Goal: Information Seeking & Learning: Learn about a topic

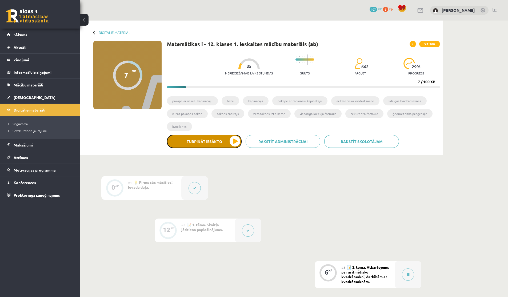
click at [210, 141] on button "Turpināt iesākto" at bounding box center [204, 141] width 75 height 13
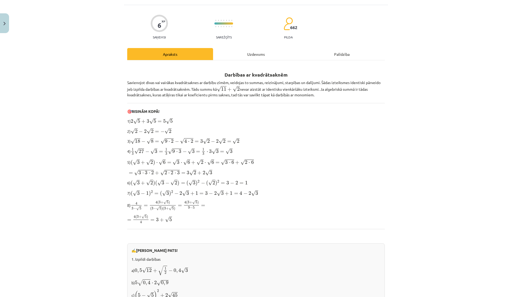
scroll to position [250, 0]
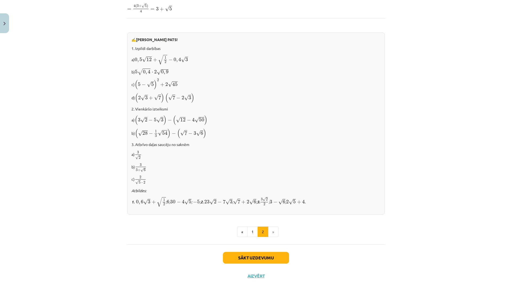
drag, startPoint x: 237, startPoint y: 199, endPoint x: 255, endPoint y: 199, distance: 17.1
click at [255, 199] on span "√ 7 + 2 √ 6" at bounding box center [244, 202] width 23 height 6
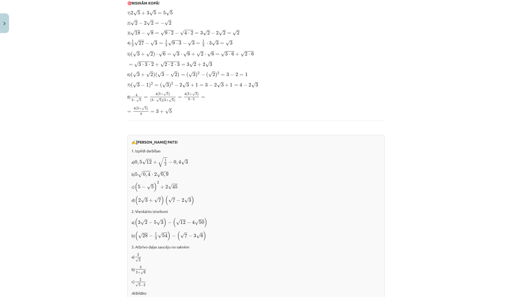
scroll to position [0, 0]
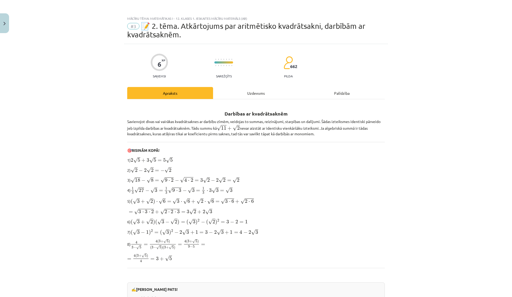
click at [237, 95] on div "Uzdevums" at bounding box center [256, 93] width 86 height 12
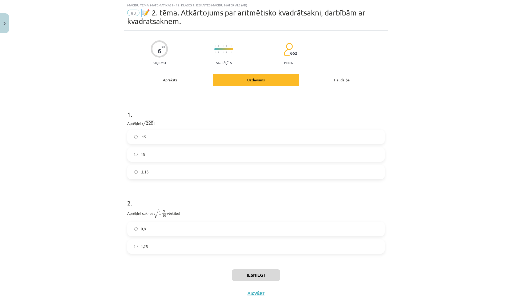
scroll to position [21, 0]
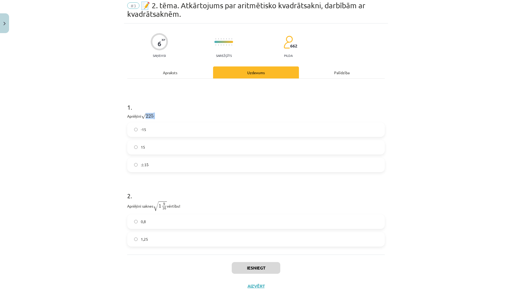
drag, startPoint x: 145, startPoint y: 116, endPoint x: 157, endPoint y: 116, distance: 12.0
click at [157, 116] on p "Aprēķini √ 225 225 !" at bounding box center [256, 115] width 258 height 7
click at [146, 147] on label "15" at bounding box center [256, 147] width 257 height 13
click at [144, 166] on span "15" at bounding box center [146, 164] width 4 height 3
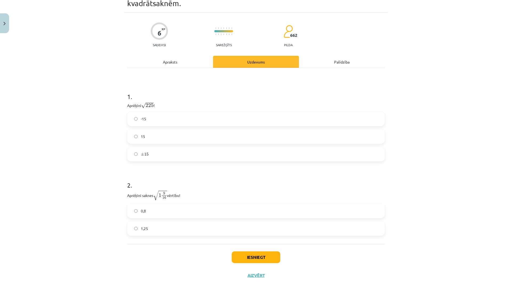
scroll to position [32, 0]
click at [138, 225] on label "1,25" at bounding box center [256, 227] width 257 height 13
click at [243, 253] on button "Iesniegt" at bounding box center [256, 257] width 49 height 12
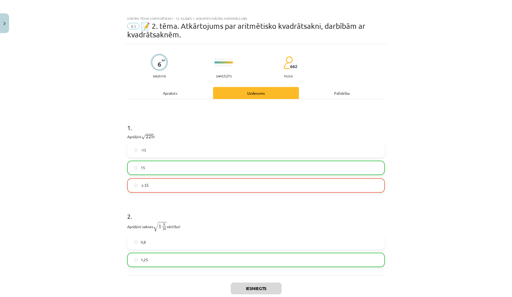
scroll to position [49, 0]
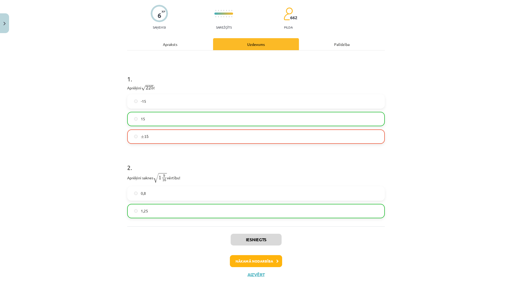
click at [141, 121] on span "15" at bounding box center [143, 119] width 4 height 6
click at [254, 273] on button "Aizvērt" at bounding box center [256, 274] width 20 height 5
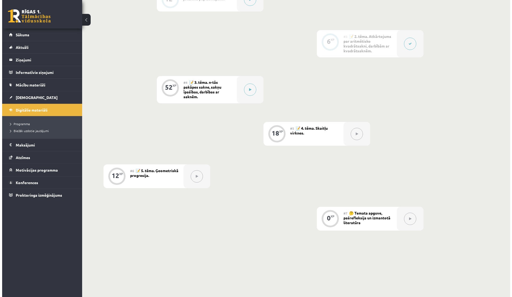
scroll to position [224, 0]
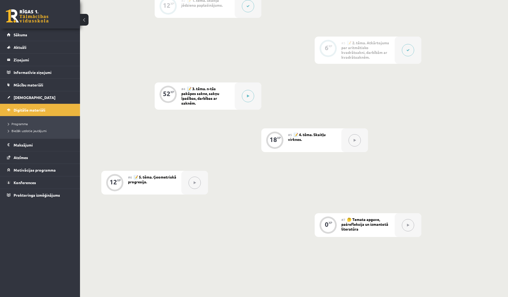
click at [409, 47] on button at bounding box center [408, 50] width 12 height 12
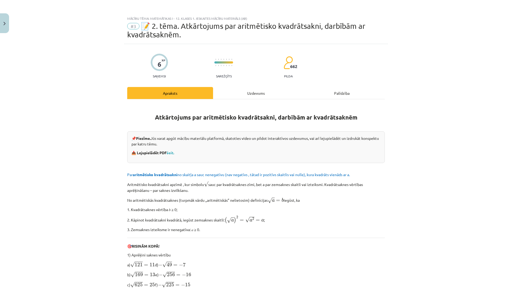
click at [227, 99] on hr at bounding box center [256, 99] width 258 height 0
click at [236, 94] on div "Uzdevums" at bounding box center [256, 93] width 86 height 12
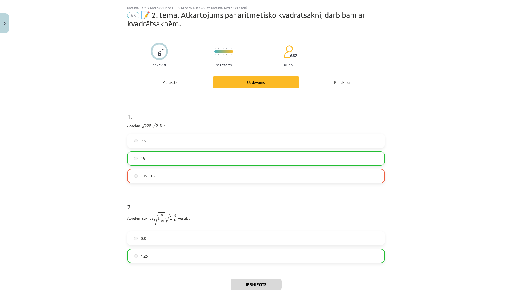
scroll to position [13, 0]
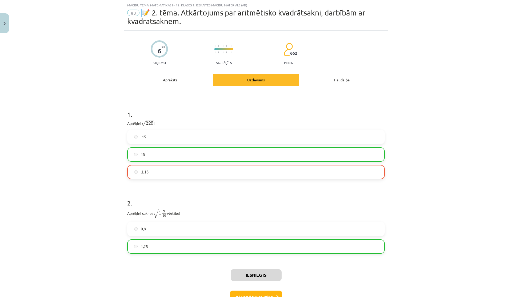
click at [161, 171] on label "± 15 ± 15" at bounding box center [256, 171] width 257 height 13
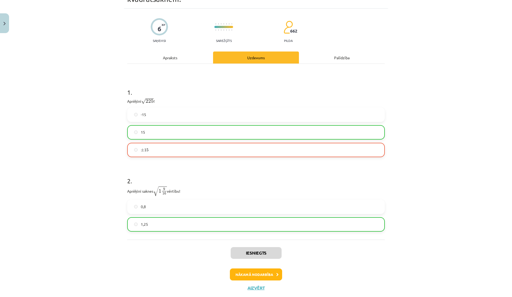
scroll to position [49, 0]
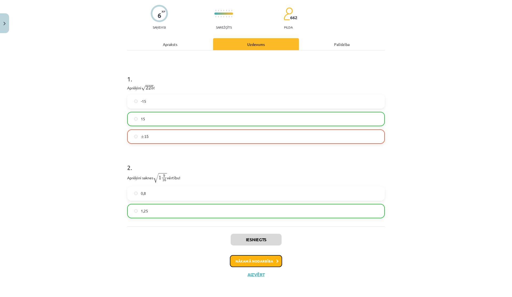
click at [240, 261] on button "Nākamā nodarbība" at bounding box center [256, 261] width 52 height 12
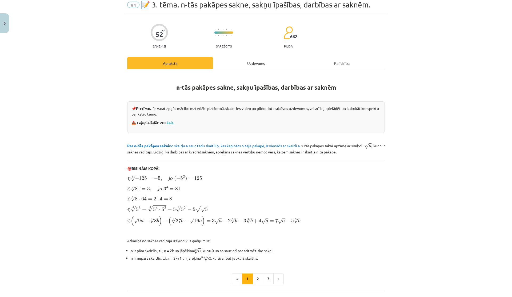
scroll to position [0, 0]
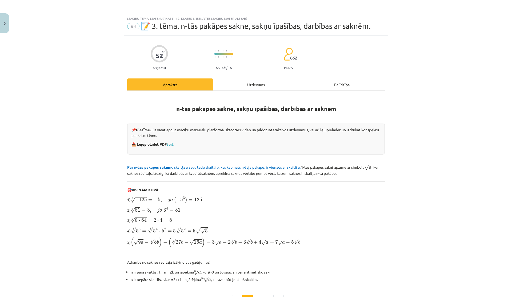
click at [236, 84] on div "Uzdevums" at bounding box center [256, 84] width 86 height 12
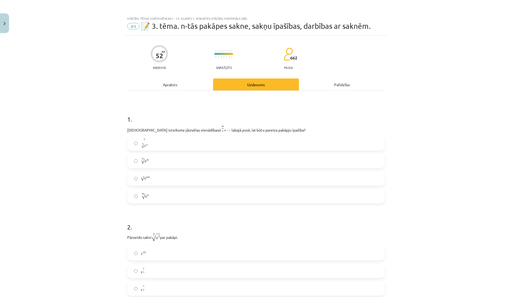
scroll to position [13, 0]
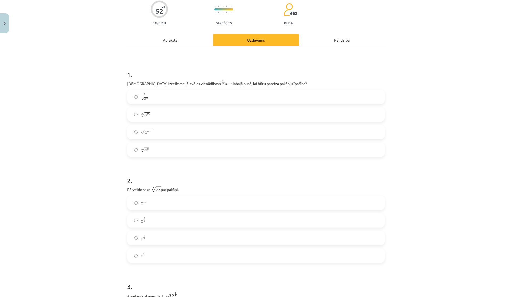
click at [163, 41] on div "Apraksts" at bounding box center [170, 40] width 86 height 12
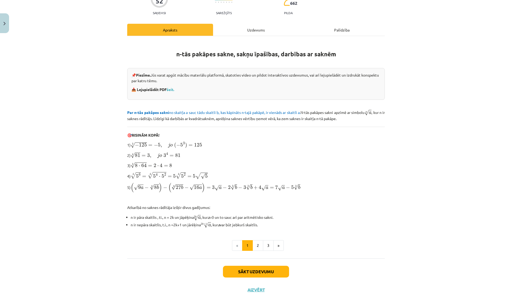
scroll to position [69, 0]
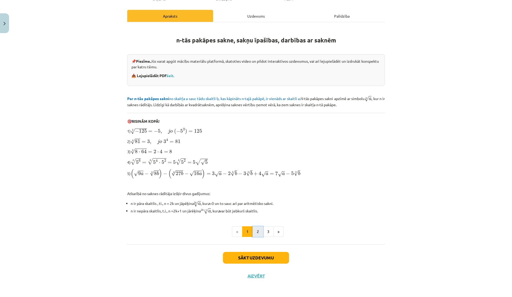
click at [257, 235] on button "2" at bounding box center [258, 231] width 11 height 11
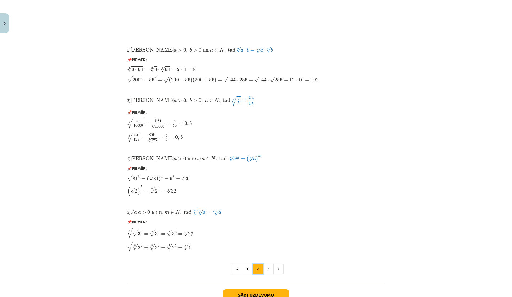
scroll to position [353, 0]
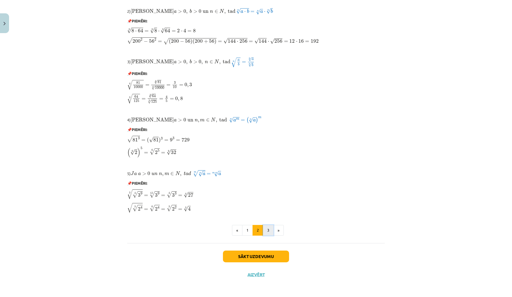
click at [268, 229] on button "3" at bounding box center [268, 230] width 11 height 11
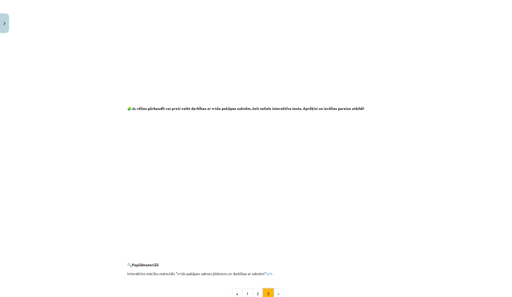
scroll to position [869, 0]
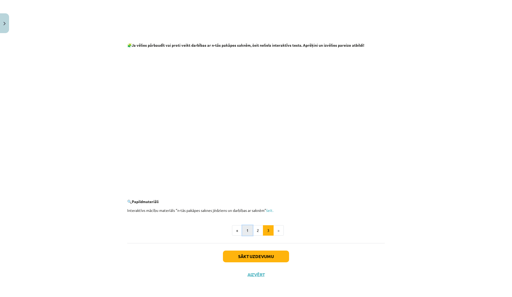
click at [243, 226] on button "1" at bounding box center [247, 230] width 11 height 11
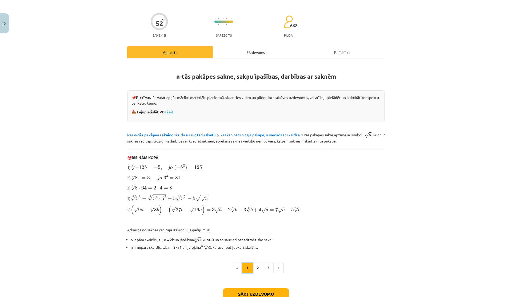
scroll to position [34, 0]
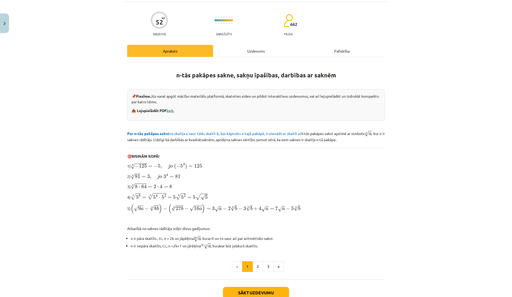
click at [168, 108] on link "šeit." at bounding box center [170, 110] width 7 height 5
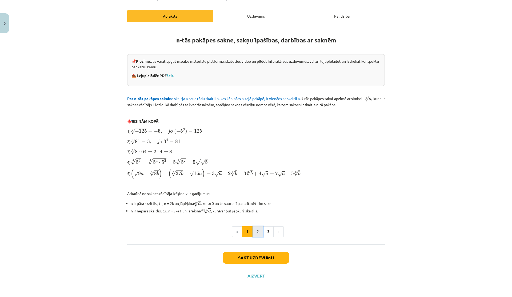
click at [256, 229] on button "2" at bounding box center [258, 231] width 11 height 11
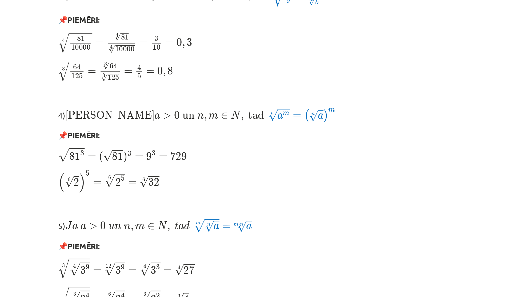
scroll to position [353, 0]
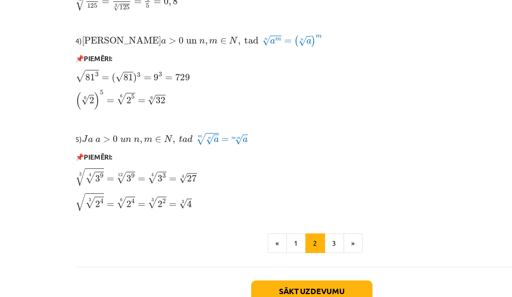
drag, startPoint x: 213, startPoint y: 173, endPoint x: 218, endPoint y: 173, distance: 4.5
click at [218, 173] on span "√ a" at bounding box center [217, 174] width 7 height 6
click at [219, 173] on span "a" at bounding box center [220, 174] width 3 height 3
drag, startPoint x: 126, startPoint y: 194, endPoint x: 139, endPoint y: 194, distance: 12.8
click at [139, 194] on span "√ 4 √ 3 9" at bounding box center [134, 194] width 15 height 10
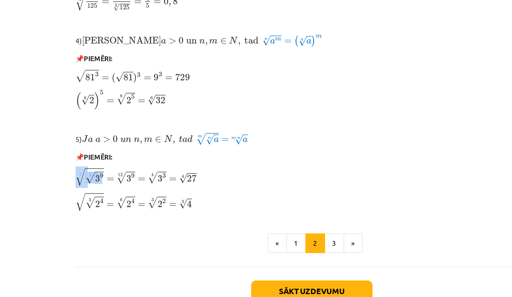
click at [141, 194] on span "9" at bounding box center [142, 193] width 2 height 3
click at [269, 229] on button "3" at bounding box center [268, 230] width 11 height 11
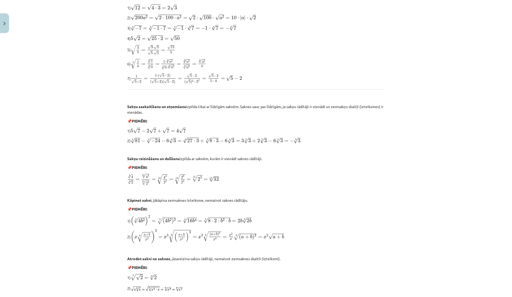
scroll to position [0, 0]
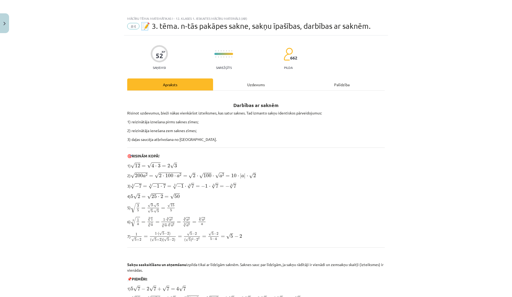
click at [245, 81] on div "Uzdevums" at bounding box center [256, 84] width 86 height 12
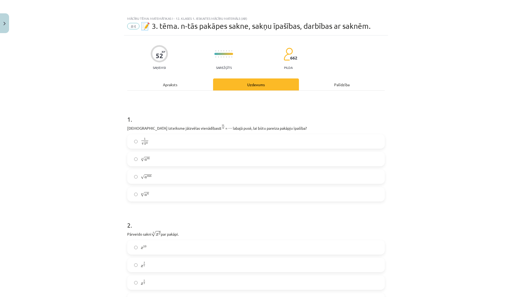
click at [163, 89] on div "Apraksts" at bounding box center [170, 84] width 86 height 12
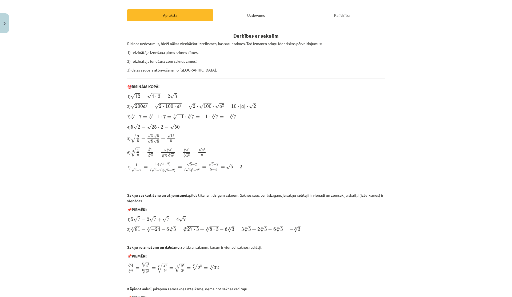
scroll to position [69, 0]
click at [333, 17] on div "Palīdzība" at bounding box center [342, 16] width 86 height 12
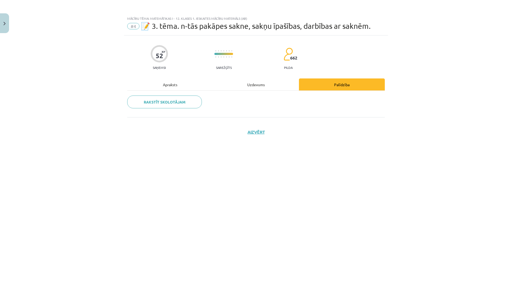
click at [190, 81] on div "Apraksts" at bounding box center [170, 84] width 86 height 12
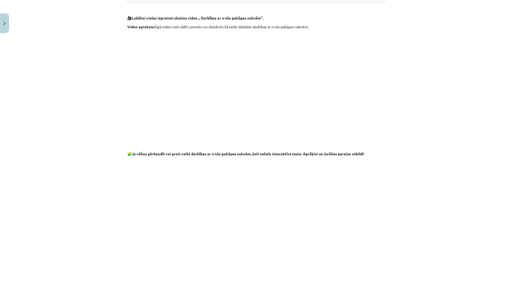
scroll to position [869, 0]
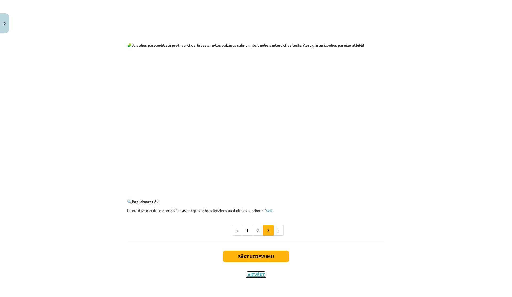
click at [247, 276] on button "Aizvērt" at bounding box center [256, 274] width 20 height 5
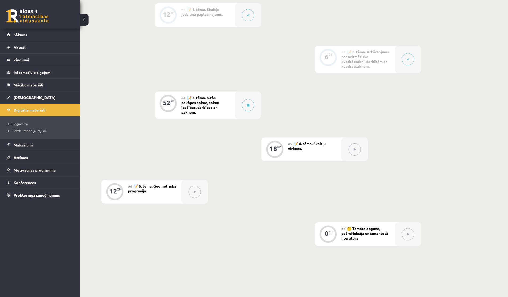
scroll to position [213, 0]
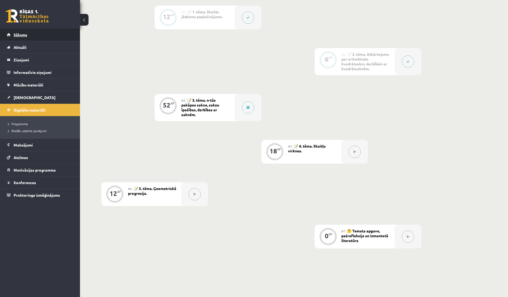
click at [21, 35] on span "Sākums" at bounding box center [21, 34] width 14 height 5
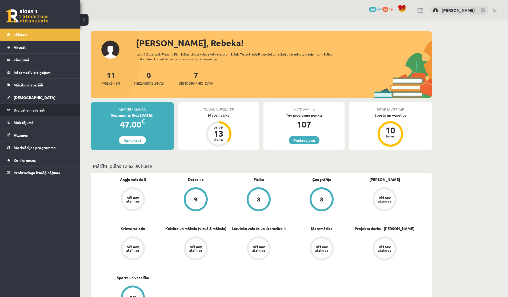
click at [30, 113] on link "Digitālie materiāli" at bounding box center [40, 110] width 66 height 12
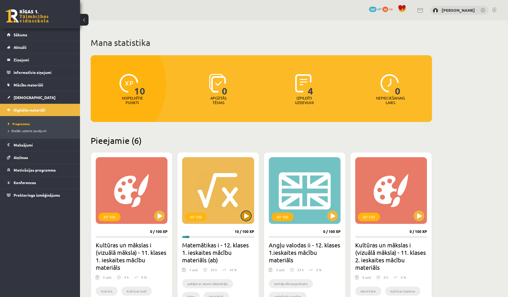
click at [243, 215] on button at bounding box center [246, 216] width 11 height 11
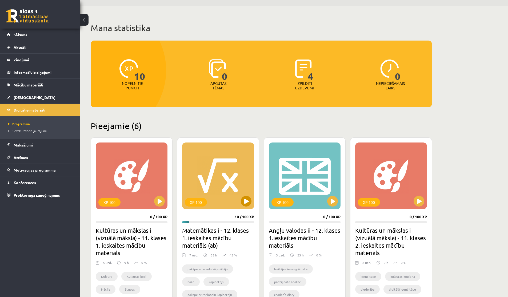
scroll to position [17, 0]
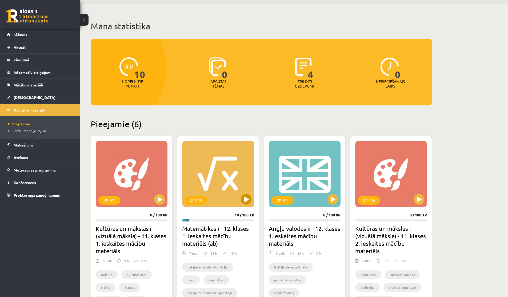
click at [252, 193] on div "XP 100" at bounding box center [218, 174] width 72 height 67
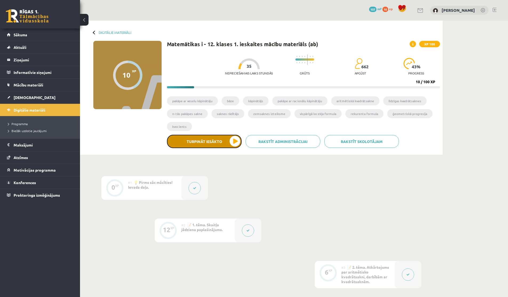
click at [215, 139] on button "Turpināt iesākto" at bounding box center [204, 141] width 75 height 13
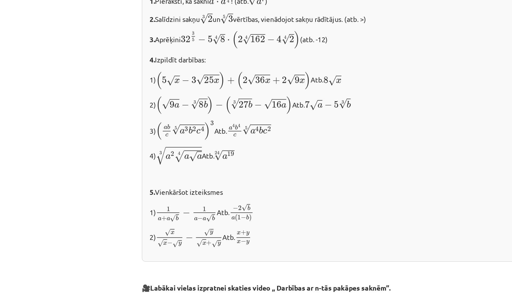
scroll to position [567, 0]
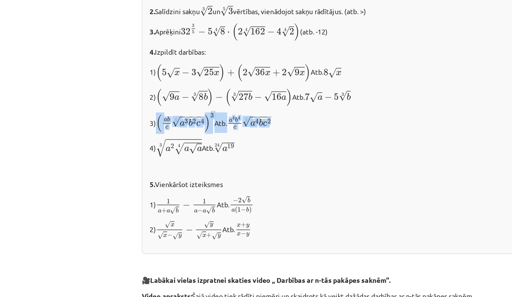
drag, startPoint x: 133, startPoint y: 122, endPoint x: 209, endPoint y: 127, distance: 76.2
click at [209, 127] on p "3) ( a b c 5 √ a 3 b 2 c 4 ) 3 ( a b c a 3 b 2 c 4 5 ) 3 Atb. a 4 b 4 c 5 √ a 4…" at bounding box center [256, 123] width 249 height 11
click at [159, 111] on span "8" at bounding box center [160, 110] width 3 height 4
drag, startPoint x: 134, startPoint y: 120, endPoint x: 165, endPoint y: 121, distance: 31.5
click at [165, 121] on p "3) ( a b c 5 √ a 3 b 2 c 4 ) 3 ( a b c a 3 b 2 c 4 5 ) 3 Atb. a 4 b 4 c 5 √ a 4…" at bounding box center [256, 123] width 249 height 11
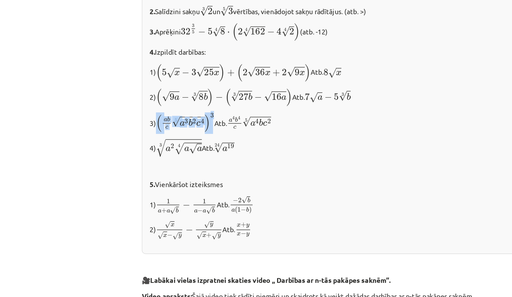
copy span "( a b c 5 √ a 3 b 2 c 4 ) 3"
click at [138, 129] on span "( a b c 5 √ a 3 b 2 c 4 )" at bounding box center [150, 124] width 30 height 10
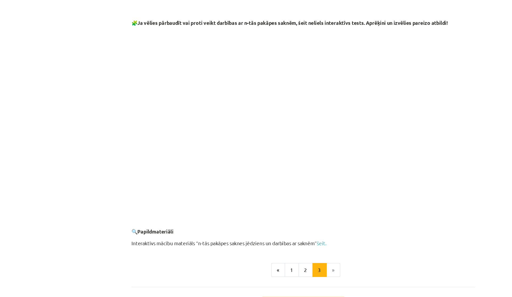
scroll to position [869, 0]
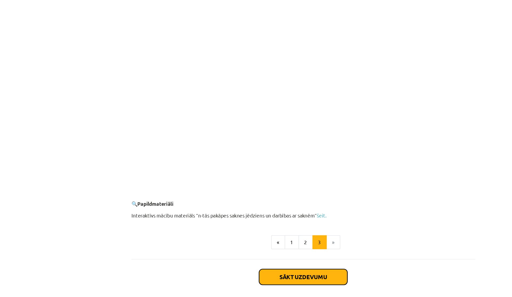
click at [234, 251] on button "Sākt uzdevumu" at bounding box center [256, 257] width 66 height 12
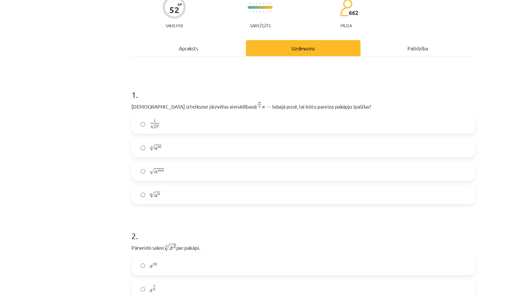
scroll to position [13, 0]
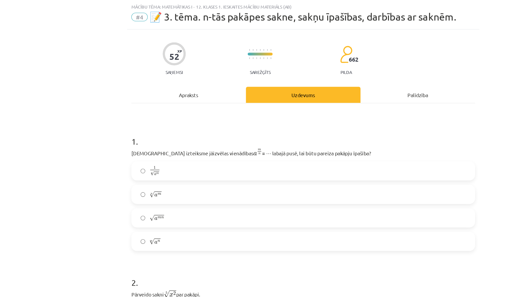
click at [137, 149] on label "n √ a m a m n" at bounding box center [256, 145] width 257 height 13
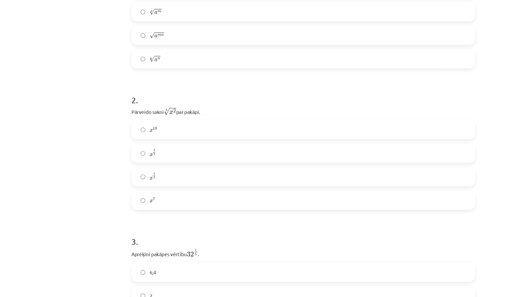
scroll to position [150, 0]
click at [134, 118] on label "x 2 5 x 2 5" at bounding box center [256, 114] width 257 height 13
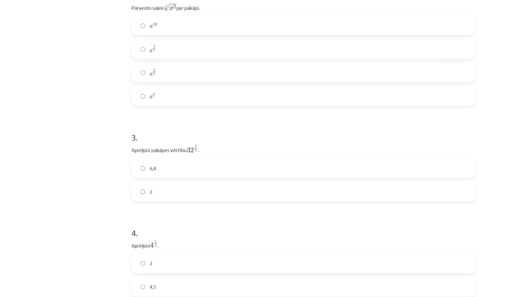
scroll to position [229, 0]
click at [132, 145] on label "2" at bounding box center [256, 142] width 257 height 13
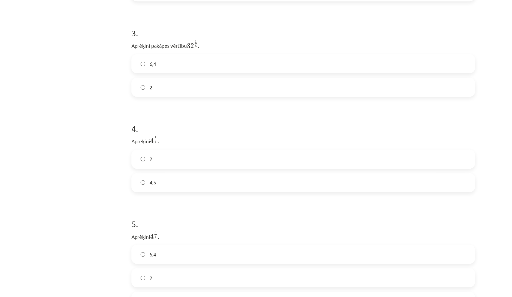
scroll to position [324, 0]
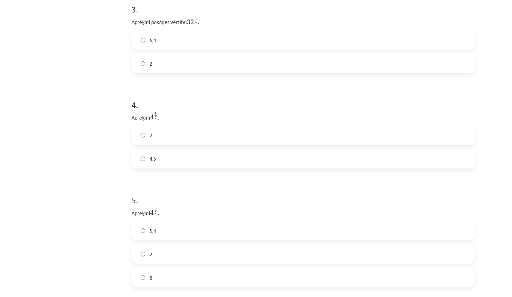
click at [134, 105] on label "2" at bounding box center [256, 101] width 257 height 13
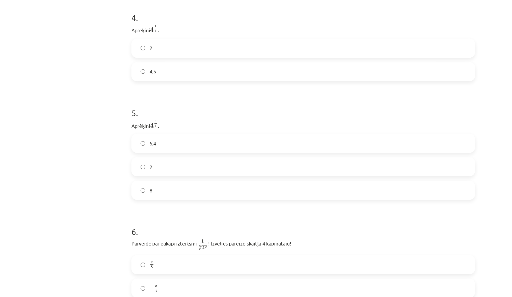
scroll to position [390, 0]
click at [141, 144] on span "8" at bounding box center [142, 143] width 2 height 6
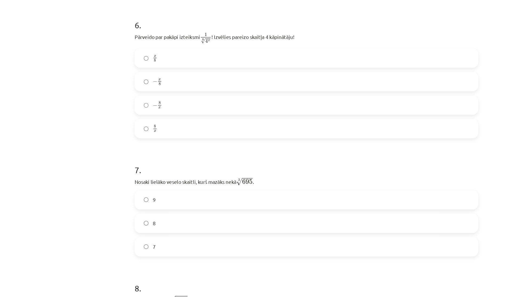
scroll to position [474, 0]
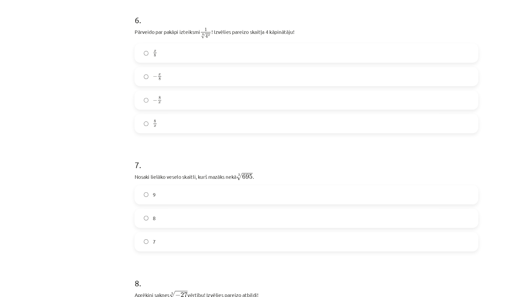
click at [137, 239] on label "8" at bounding box center [256, 237] width 257 height 13
click at [145, 152] on span "x" at bounding box center [146, 152] width 2 height 2
click at [124, 153] on div "52 XP Saņemsi Sarežģīts 662 pilda Apraksts Uzdevums Palīdzība 1 . Kura izteiksm…" at bounding box center [256, 231] width 264 height 1339
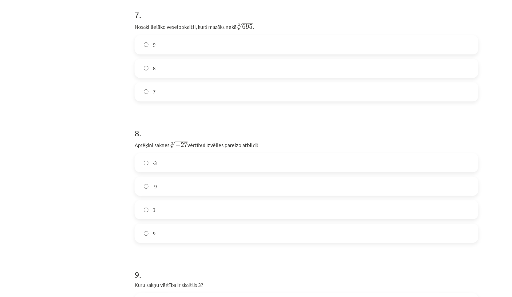
scroll to position [623, 0]
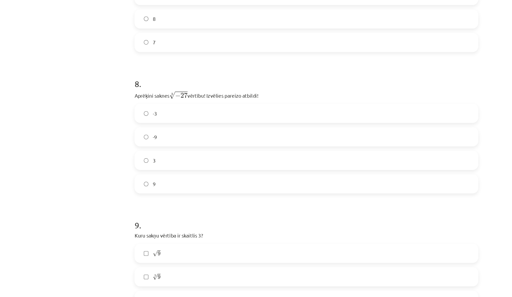
click at [144, 161] on label "-3" at bounding box center [256, 159] width 257 height 13
drag, startPoint x: 151, startPoint y: 144, endPoint x: 171, endPoint y: 142, distance: 19.3
click at [171, 142] on div "8 . Aprēķini saknes 3 √ − 27 − 27 3 vērtību! Izvēlies pareizo atbildi! -3 -9 3 9" at bounding box center [256, 171] width 258 height 95
click at [171, 141] on h1 "8 ." at bounding box center [256, 132] width 258 height 17
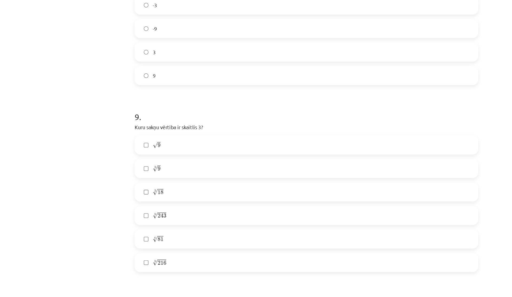
scroll to position [709, 0]
click at [130, 234] on label "5 √ 243 243 5" at bounding box center [256, 230] width 257 height 13
click at [144, 253] on label "4 √ 81 81 4" at bounding box center [256, 248] width 257 height 13
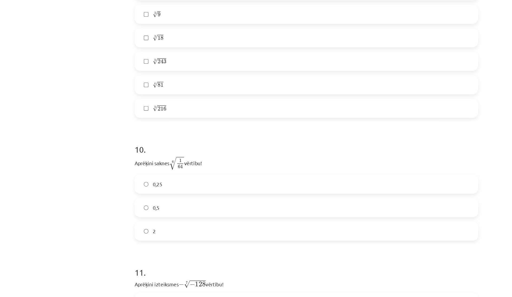
scroll to position [827, 0]
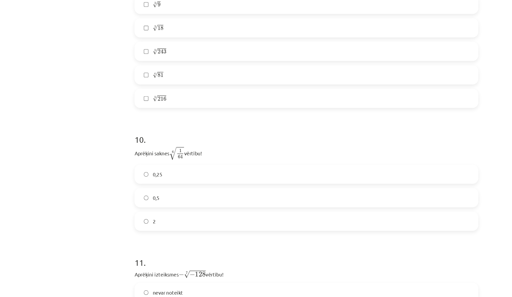
click at [140, 221] on label "0,5" at bounding box center [256, 222] width 257 height 13
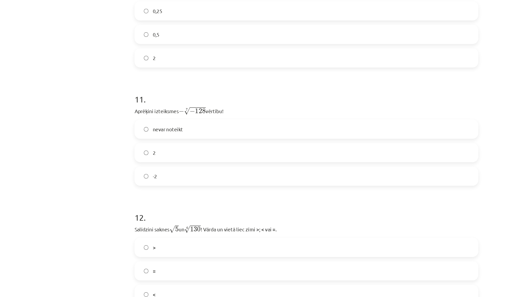
scroll to position [952, 0]
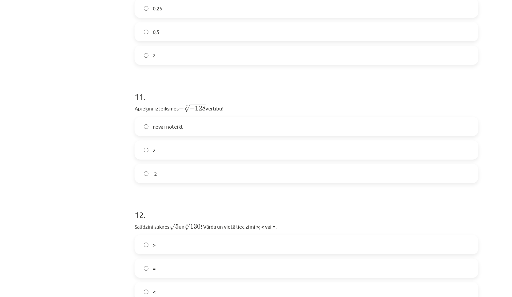
click at [137, 188] on label "2" at bounding box center [256, 186] width 257 height 13
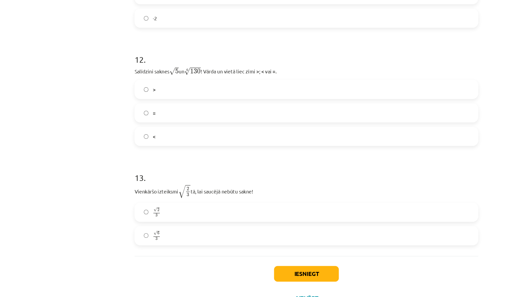
scroll to position [1068, 0]
click at [141, 177] on span "<" at bounding box center [142, 177] width 2 height 6
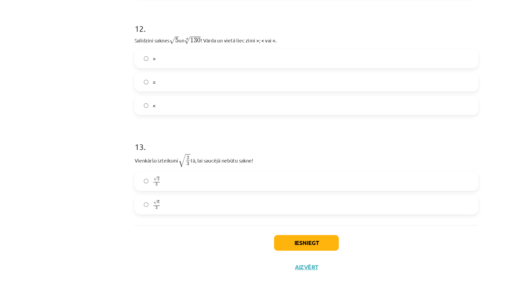
click at [143, 224] on span "√ 6 3 6 3" at bounding box center [144, 228] width 6 height 8
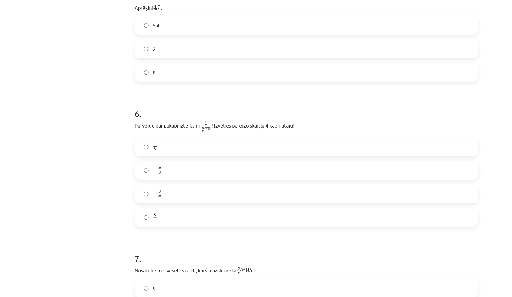
scroll to position [478, 0]
click at [142, 108] on span "x" at bounding box center [143, 108] width 2 height 2
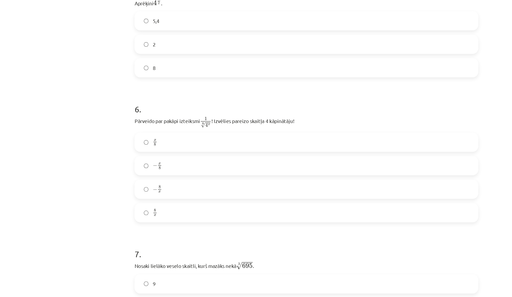
scroll to position [486, 0]
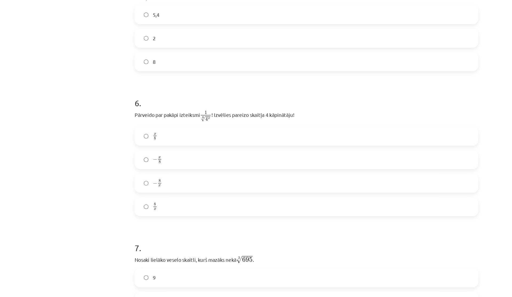
click at [149, 117] on label "− x 8 − x 8" at bounding box center [256, 119] width 257 height 13
click at [104, 126] on div "Mācību tēma: Matemātikas i - 12. klases 1. ieskaites mācību materiāls (ab) #4 📝…" at bounding box center [256, 148] width 512 height 297
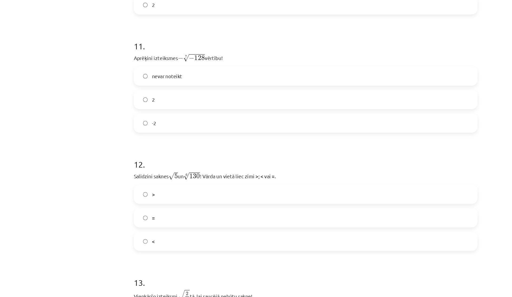
scroll to position [1092, 0]
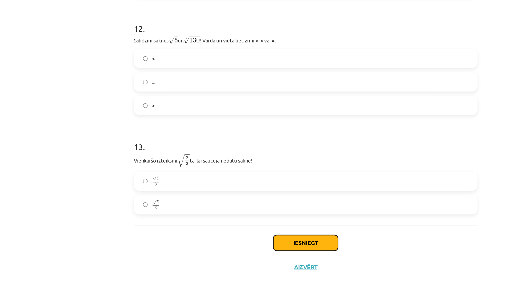
click at [234, 256] on button "Iesniegt" at bounding box center [256, 257] width 49 height 12
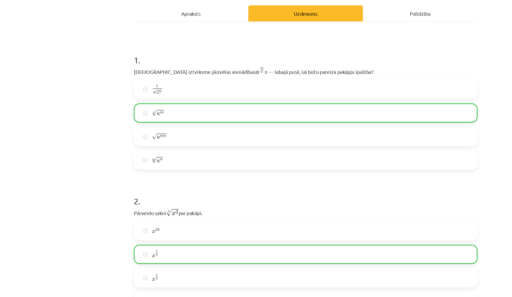
scroll to position [0, 0]
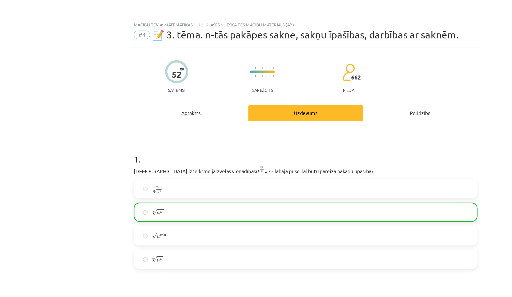
click at [188, 85] on div "Apraksts" at bounding box center [170, 84] width 86 height 12
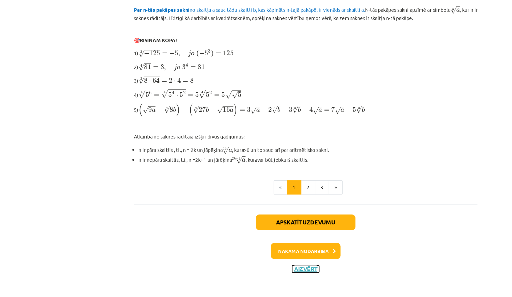
click at [254, 275] on button "Aizvērt" at bounding box center [256, 275] width 20 height 5
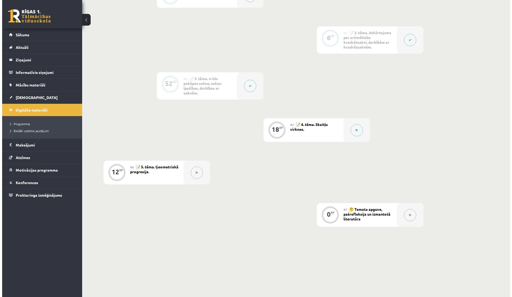
scroll to position [256, 0]
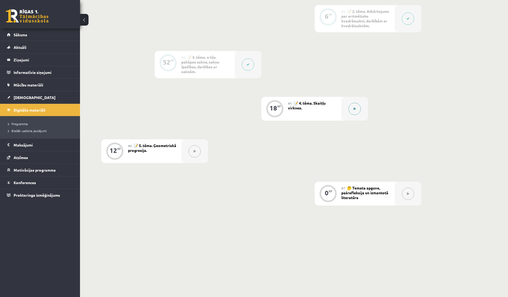
click at [354, 105] on button at bounding box center [355, 109] width 12 height 12
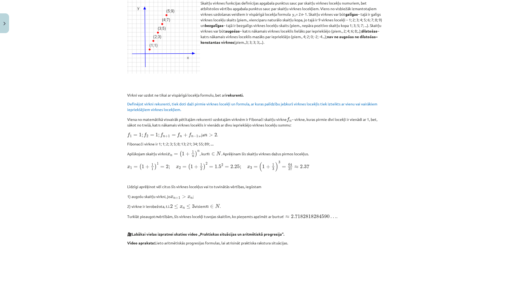
scroll to position [451, 0]
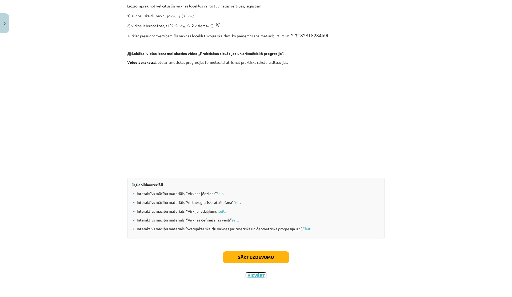
click at [246, 274] on button "Aizvērt" at bounding box center [256, 275] width 20 height 5
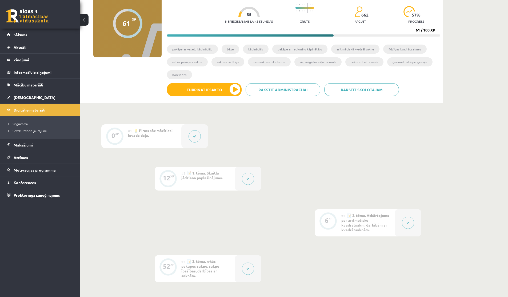
scroll to position [0, 0]
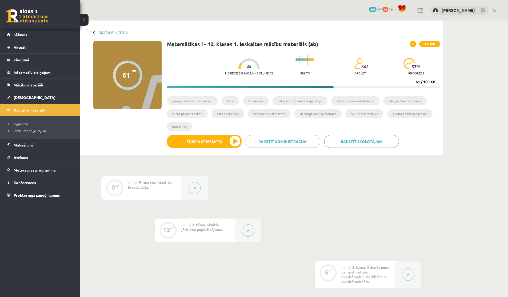
click at [25, 112] on span "Digitālie materiāli" at bounding box center [30, 110] width 32 height 5
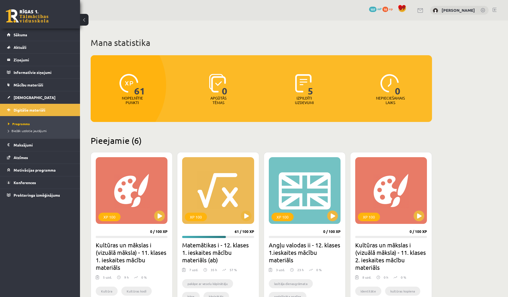
click at [387, 9] on span "10" at bounding box center [386, 9] width 6 height 5
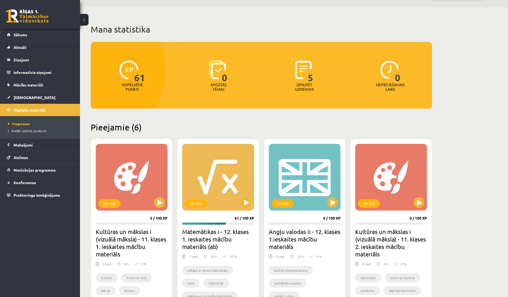
scroll to position [75, 0]
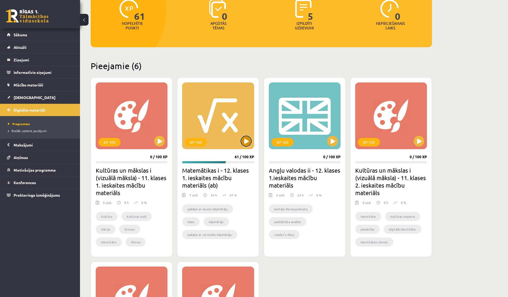
click at [245, 140] on button at bounding box center [246, 141] width 11 height 11
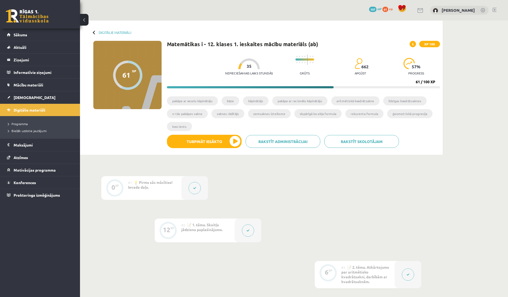
click at [415, 45] on span at bounding box center [413, 44] width 6 height 6
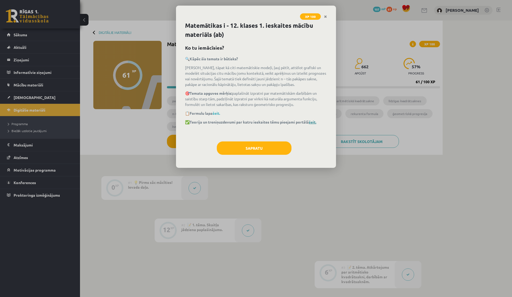
click at [314, 121] on link "šeit." at bounding box center [312, 122] width 7 height 5
click at [234, 145] on button "Sapratu" at bounding box center [254, 147] width 75 height 13
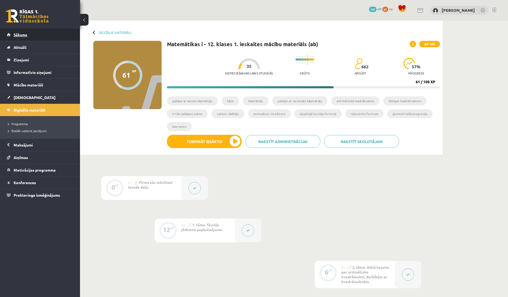
click at [18, 35] on span "Sākums" at bounding box center [21, 34] width 14 height 5
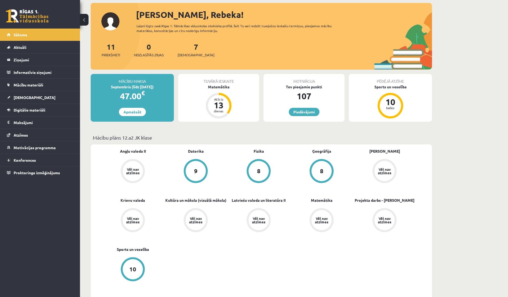
scroll to position [29, 0]
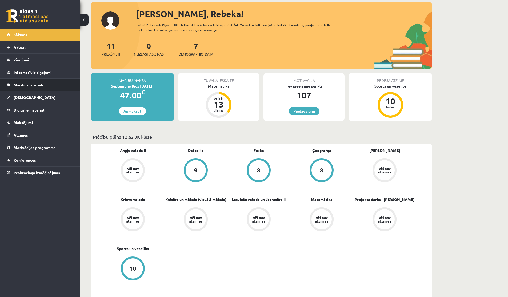
click at [31, 87] on link "Mācību materiāli" at bounding box center [40, 85] width 66 height 12
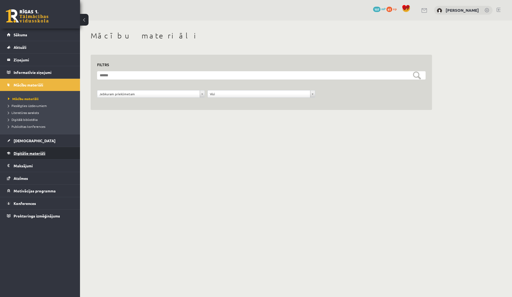
click at [26, 150] on link "Digitālie materiāli" at bounding box center [40, 153] width 66 height 12
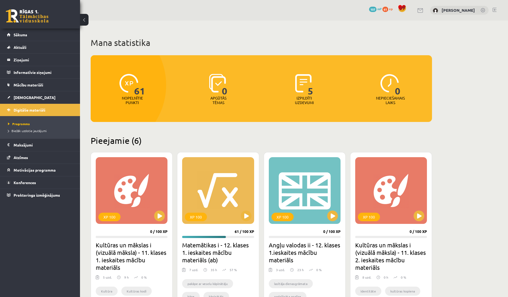
click at [311, 93] on span "5" at bounding box center [311, 85] width 6 height 22
click at [313, 109] on div "61 Nopelnītie punkti 0 Apgūtās tēmas 5 Izpildīti uzdevumi 0 Nepieciešamais laiks" at bounding box center [262, 88] width 342 height 67
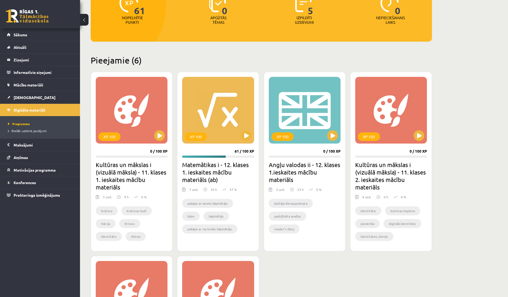
scroll to position [155, 0]
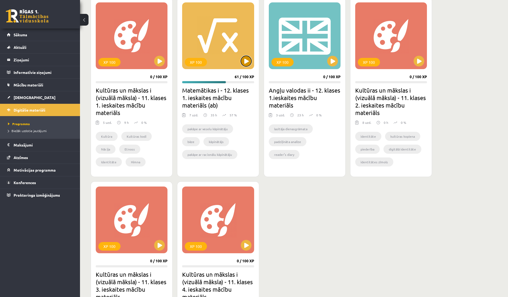
click at [245, 62] on button at bounding box center [246, 61] width 11 height 11
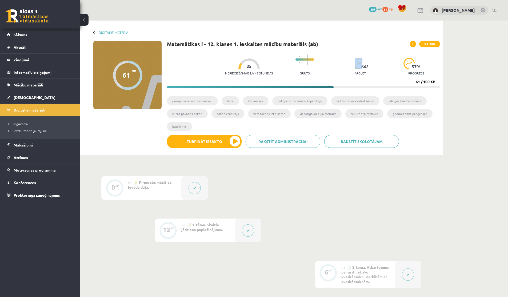
drag, startPoint x: 360, startPoint y: 67, endPoint x: 370, endPoint y: 67, distance: 9.9
click at [370, 67] on div "Nepieciešamais laiks stundās 35 Grūts 662 apgūst 57 % progress" at bounding box center [332, 65] width 215 height 26
click at [93, 32] on div at bounding box center [95, 32] width 4 height 4
click at [101, 33] on link "Digitālie materiāli" at bounding box center [115, 32] width 33 height 4
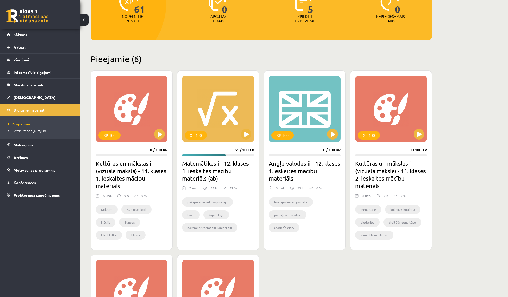
scroll to position [86, 0]
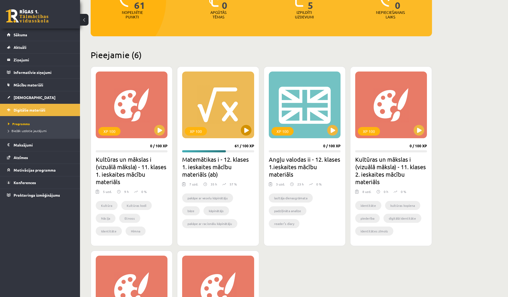
click at [252, 129] on div "XP 100" at bounding box center [218, 105] width 72 height 67
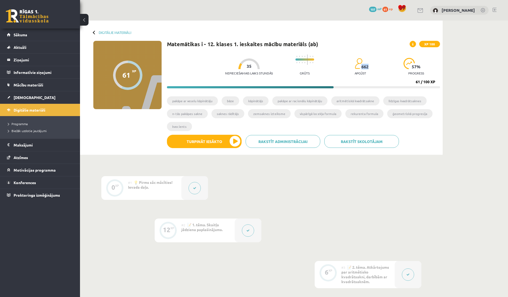
drag, startPoint x: 360, startPoint y: 66, endPoint x: 367, endPoint y: 67, distance: 6.7
click at [367, 67] on span "662" at bounding box center [365, 66] width 7 height 5
click at [102, 31] on link "Digitālie materiāli" at bounding box center [115, 32] width 33 height 4
